Goal: Information Seeking & Learning: Check status

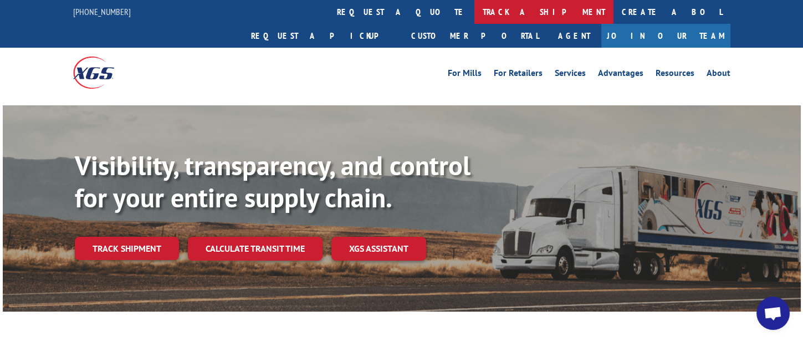
click at [475, 14] on link "track a shipment" at bounding box center [544, 12] width 139 height 24
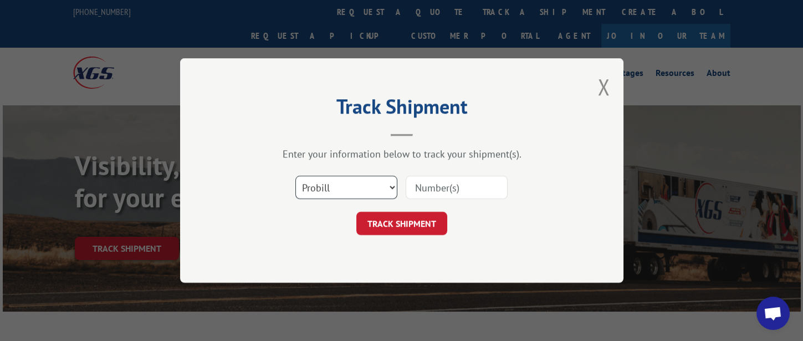
click at [355, 185] on select "Select category... Probill BOL PO" at bounding box center [347, 187] width 102 height 23
select select "bol"
click at [296, 176] on select "Select category... Probill BOL PO" at bounding box center [347, 187] width 102 height 23
click at [491, 181] on input at bounding box center [457, 187] width 102 height 23
type input "317369"
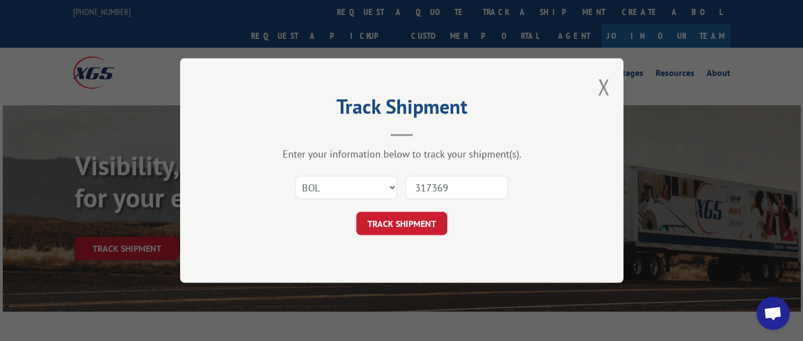
click button "TRACK SHIPMENT" at bounding box center [402, 223] width 91 height 23
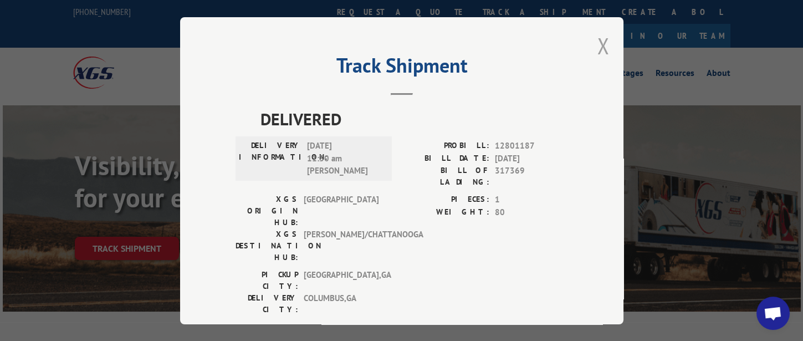
click at [599, 47] on button "Close modal" at bounding box center [604, 45] width 12 height 29
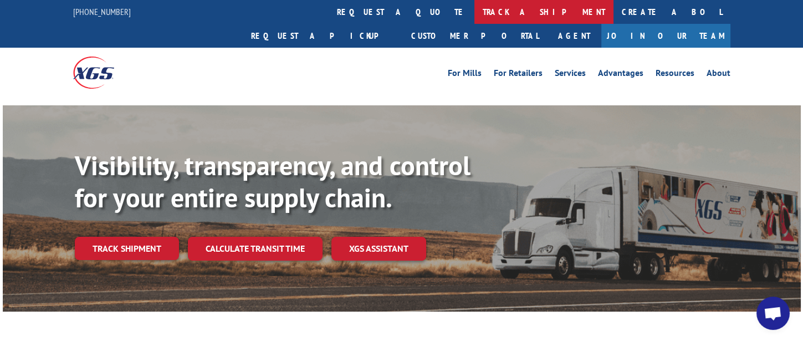
click at [475, 12] on link "track a shipment" at bounding box center [544, 12] width 139 height 24
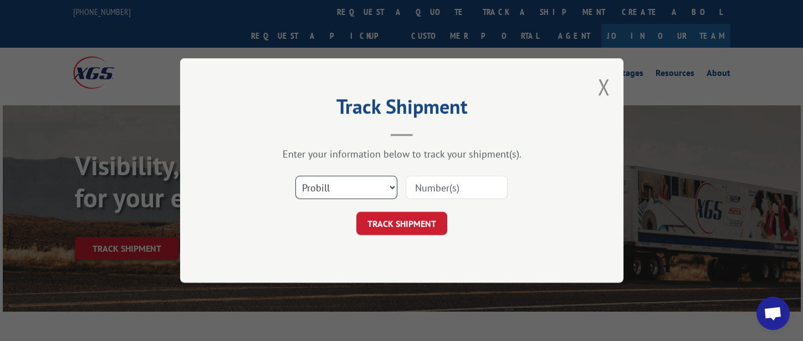
click at [359, 186] on select "Select category... Probill BOL PO" at bounding box center [347, 187] width 102 height 23
select select "bol"
click at [296, 176] on select "Select category... Probill BOL PO" at bounding box center [347, 187] width 102 height 23
click at [444, 194] on input at bounding box center [457, 187] width 102 height 23
type input "317220"
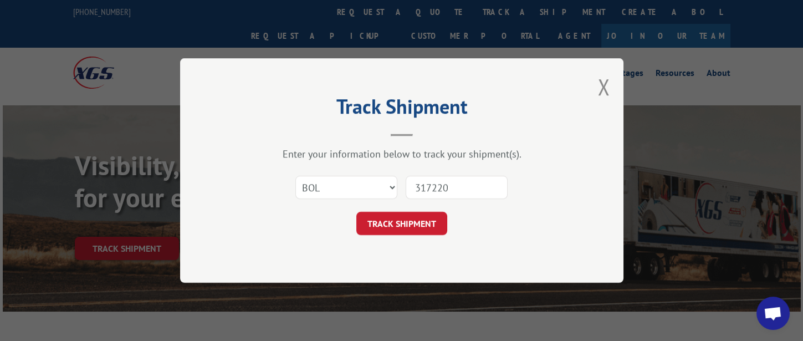
click button "TRACK SHIPMENT" at bounding box center [402, 223] width 91 height 23
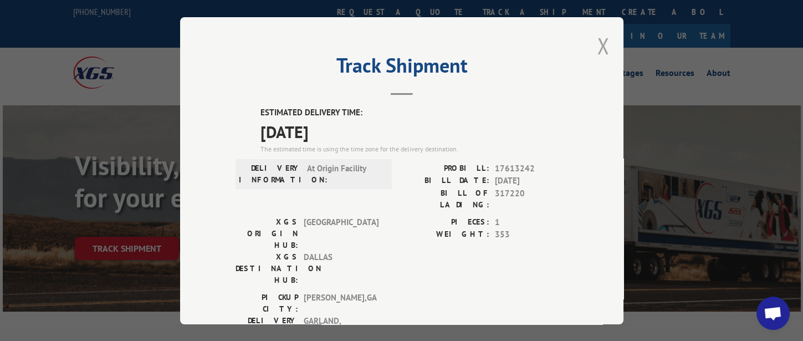
click at [601, 46] on button "Close modal" at bounding box center [604, 45] width 12 height 29
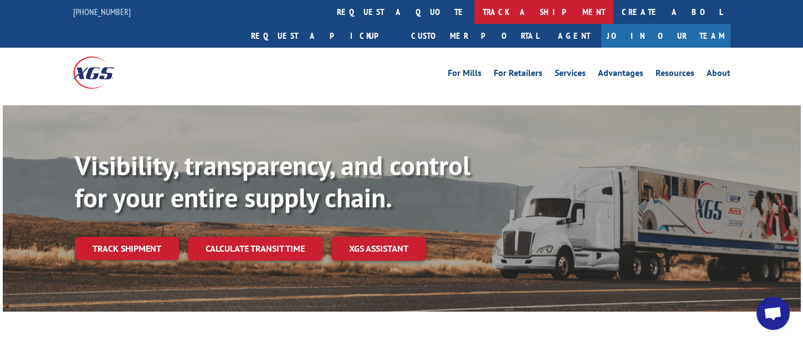
click at [475, 18] on link "track a shipment" at bounding box center [544, 12] width 139 height 24
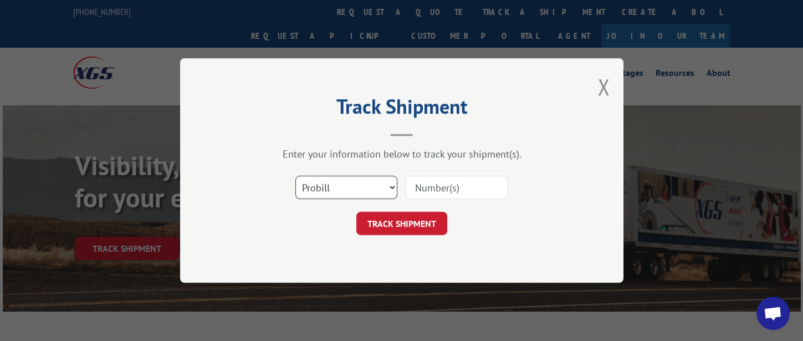
click at [374, 182] on select "Select category... Probill BOL PO" at bounding box center [347, 187] width 102 height 23
select select "bol"
click at [296, 176] on select "Select category... Probill BOL PO" at bounding box center [347, 187] width 102 height 23
click at [451, 191] on input at bounding box center [457, 187] width 102 height 23
type input "317221"
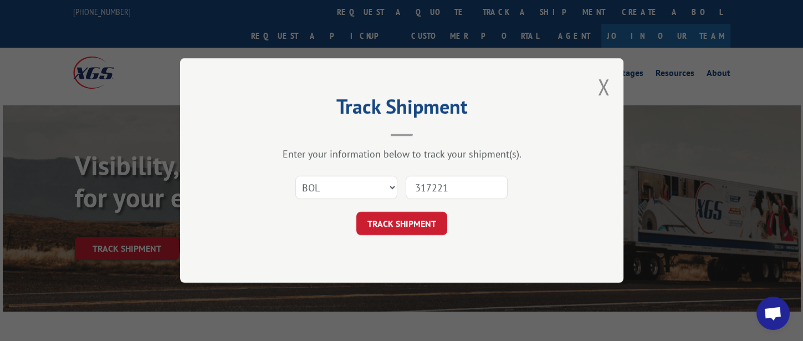
click button "TRACK SHIPMENT" at bounding box center [402, 223] width 91 height 23
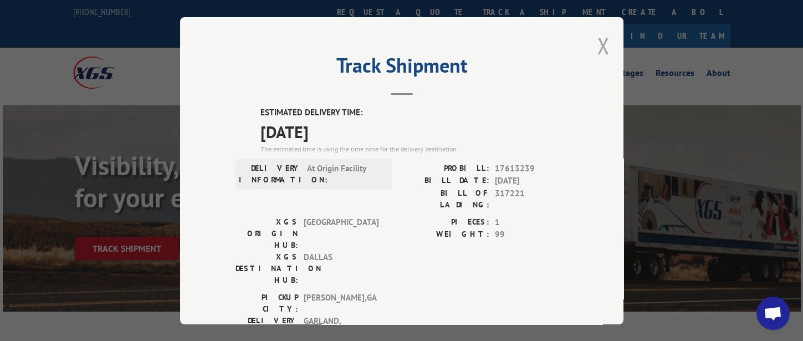
click at [598, 50] on button "Close modal" at bounding box center [604, 45] width 12 height 29
